Goal: Task Accomplishment & Management: Manage account settings

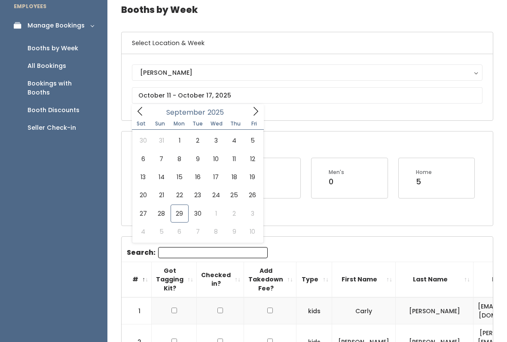
scroll to position [0, 12]
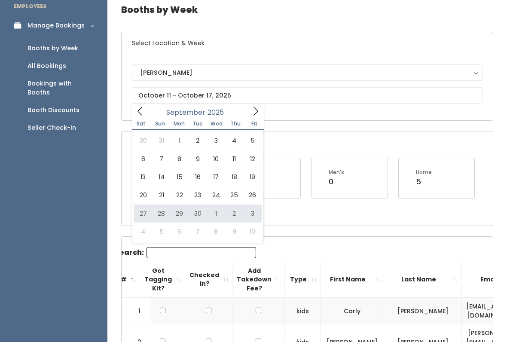
type input "[DATE] to [DATE]"
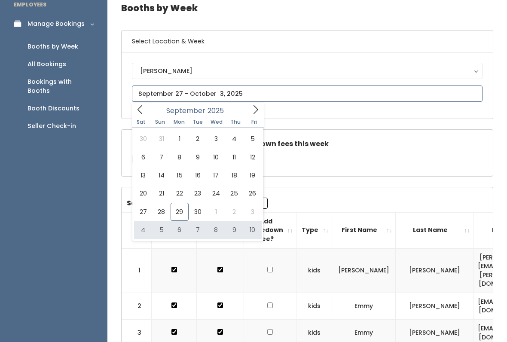
type input "October 4 to October 10"
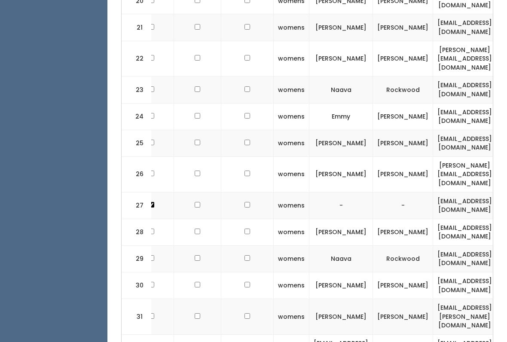
scroll to position [0, 19]
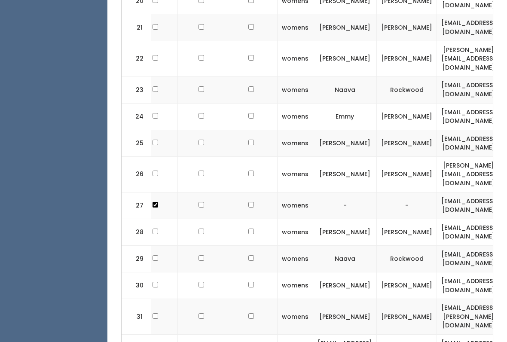
click at [155, 313] on input "checkbox" at bounding box center [155, 316] width 6 height 6
checkbox input "true"
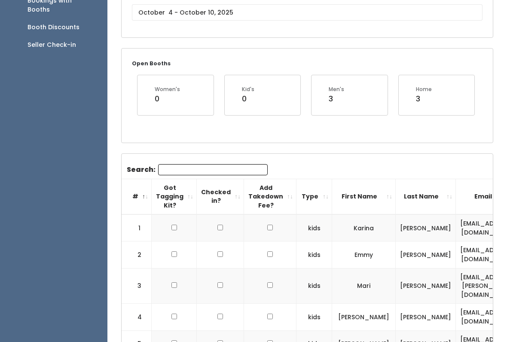
scroll to position [0, 0]
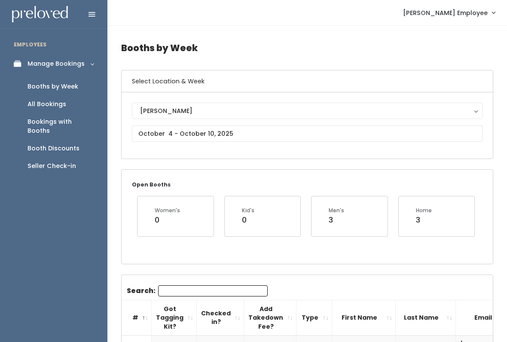
click at [406, 119] on button "[PERSON_NAME]" at bounding box center [307, 111] width 350 height 16
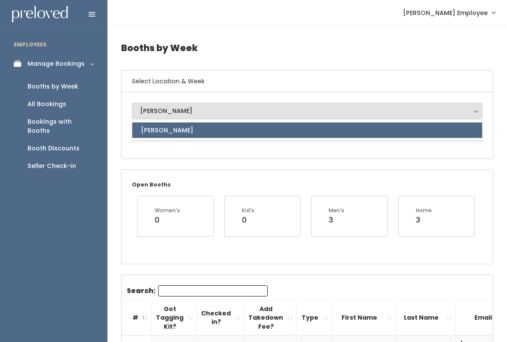
click at [382, 133] on link "[PERSON_NAME]" at bounding box center [307, 129] width 350 height 15
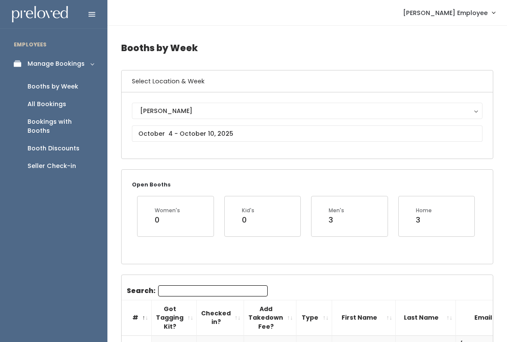
click at [466, 103] on button "[PERSON_NAME]" at bounding box center [307, 111] width 350 height 16
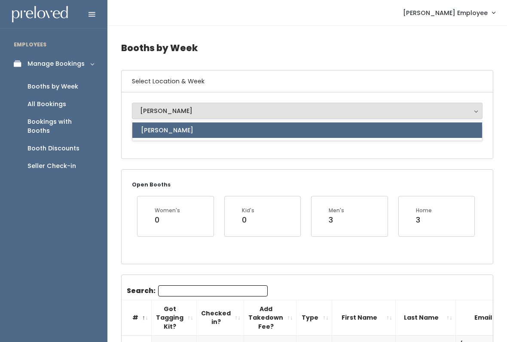
click at [459, 169] on div "Open Booths Women's 0 Kid's 0 Men's 3 Home 3" at bounding box center [307, 216] width 372 height 94
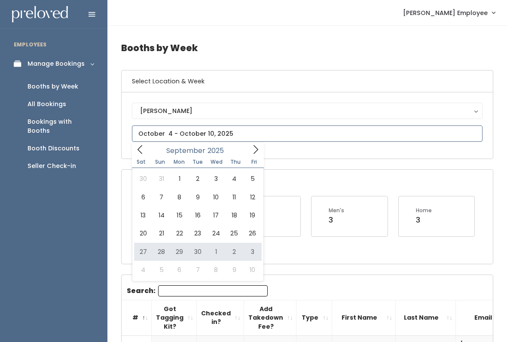
type input "September 27 to October 3"
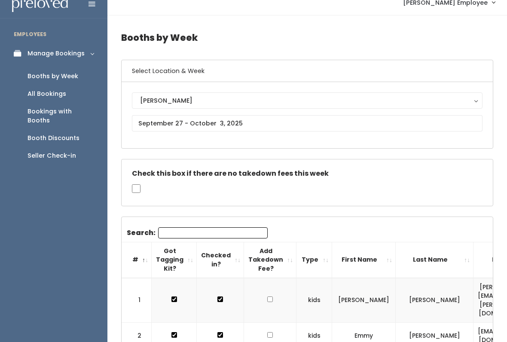
scroll to position [10, 0]
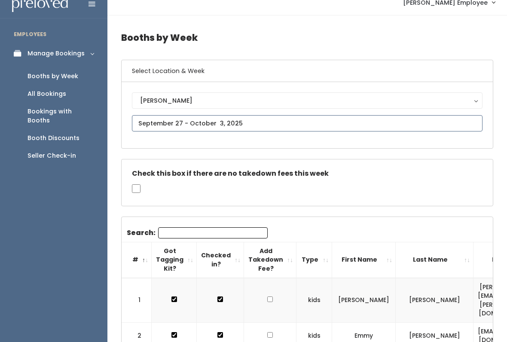
click at [301, 122] on input "text" at bounding box center [307, 123] width 350 height 16
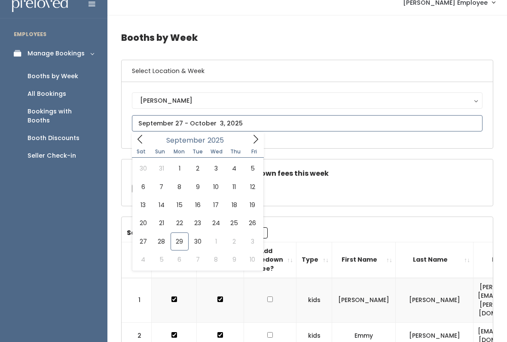
type input "October 4 to October 10"
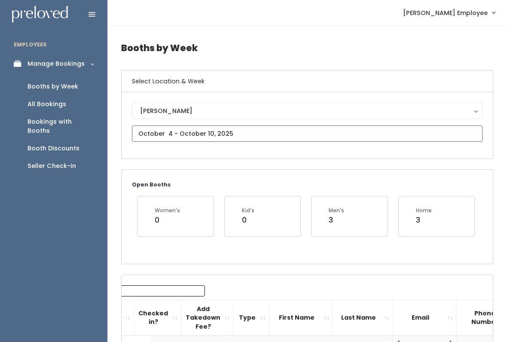
click at [228, 134] on input "text" at bounding box center [307, 133] width 350 height 16
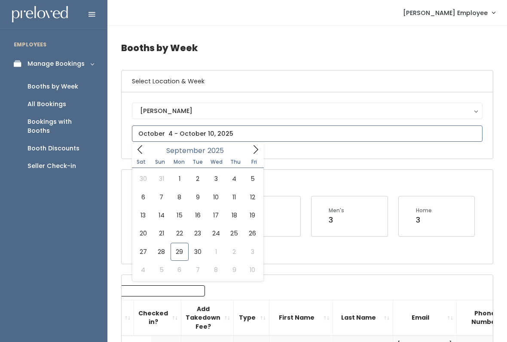
click at [255, 153] on icon at bounding box center [255, 149] width 9 height 9
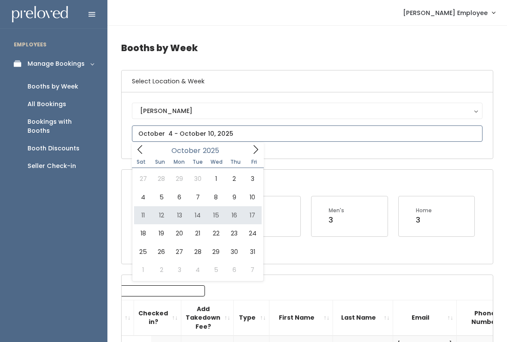
type input "October 11 to October 17"
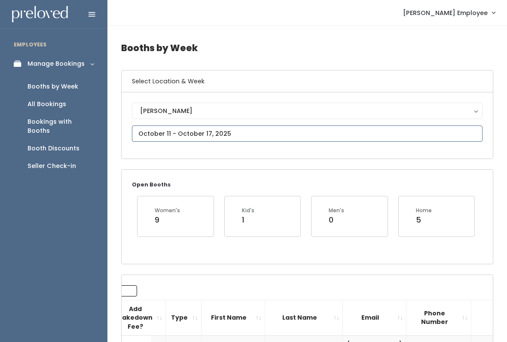
click at [263, 132] on input "text" at bounding box center [307, 133] width 350 height 16
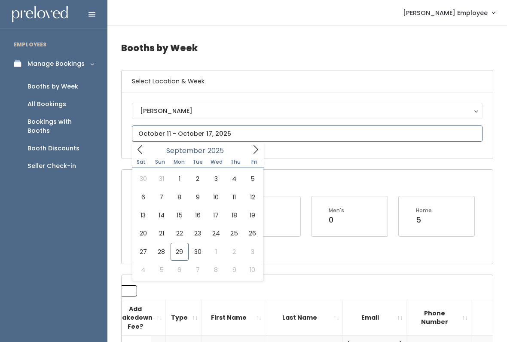
click at [258, 146] on icon at bounding box center [255, 149] width 9 height 9
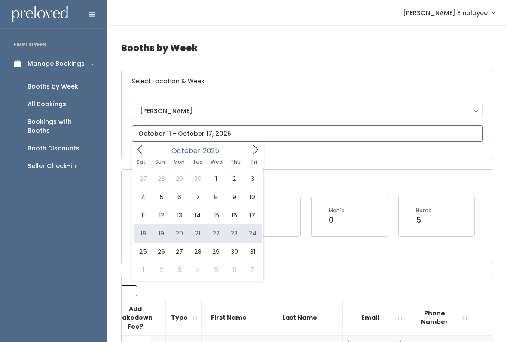
type input "October 18 to October 24"
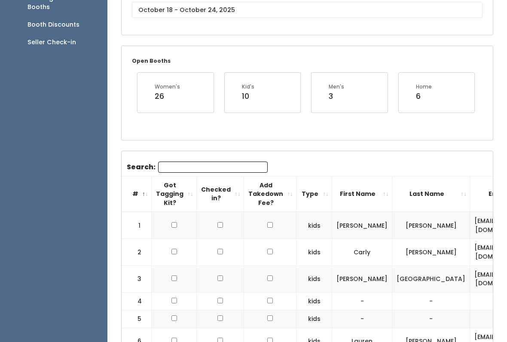
scroll to position [109, 0]
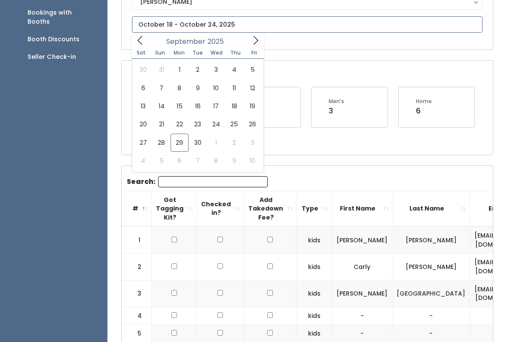
click at [255, 43] on icon at bounding box center [255, 40] width 9 height 9
type input "[DATE] to [DATE]"
